Goal: Information Seeking & Learning: Learn about a topic

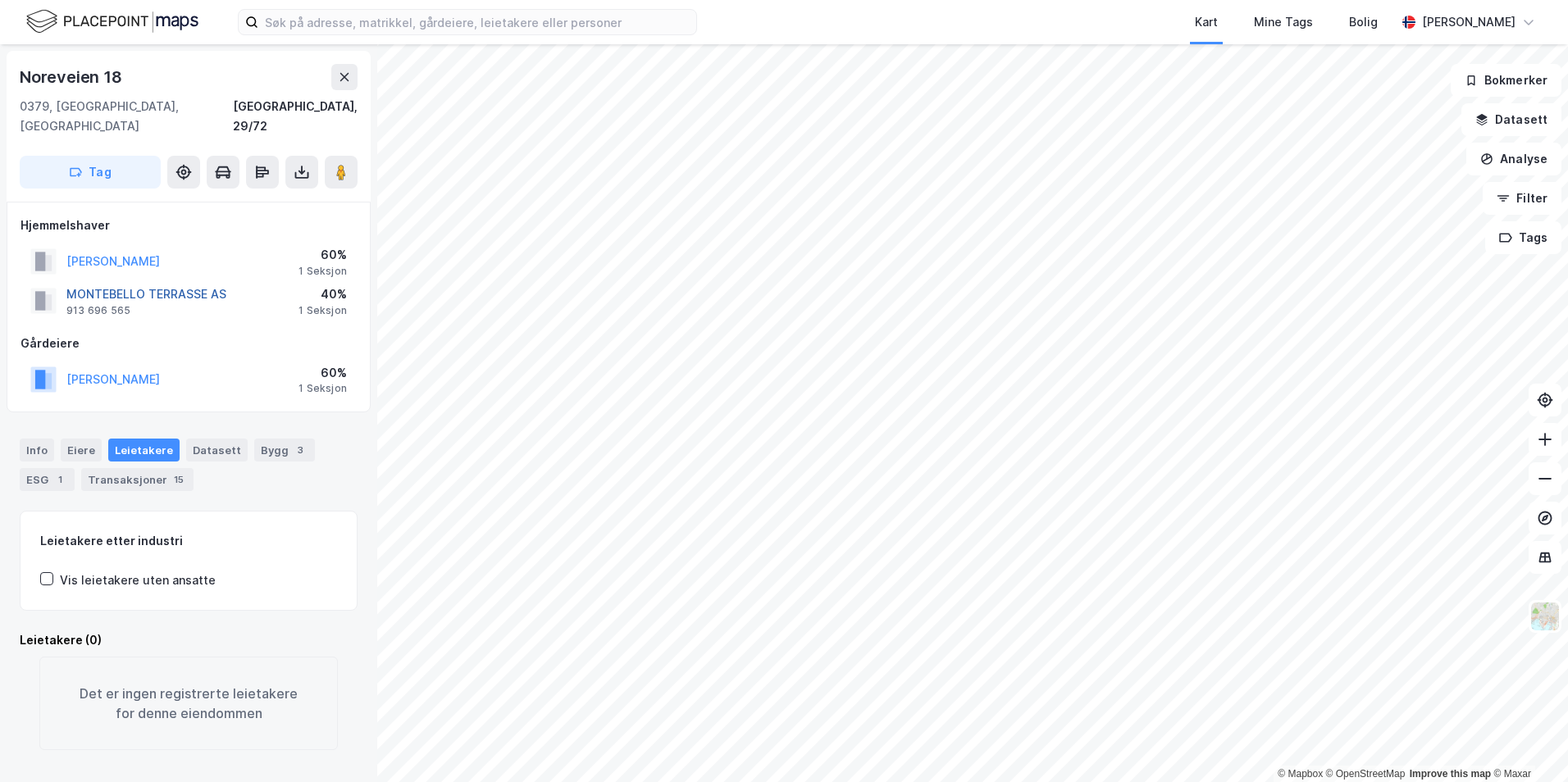
click at [0, 0] on button "MONTEBELLO TERRASSE AS" at bounding box center [0, 0] width 0 height 0
